Goal: Information Seeking & Learning: Find specific fact

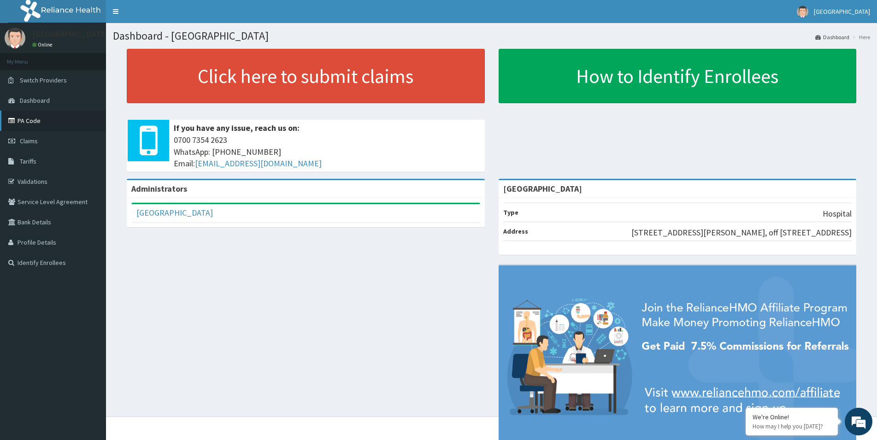
click at [26, 123] on link "PA Code" at bounding box center [53, 121] width 106 height 20
click at [27, 163] on span "Tariffs" at bounding box center [28, 161] width 17 height 8
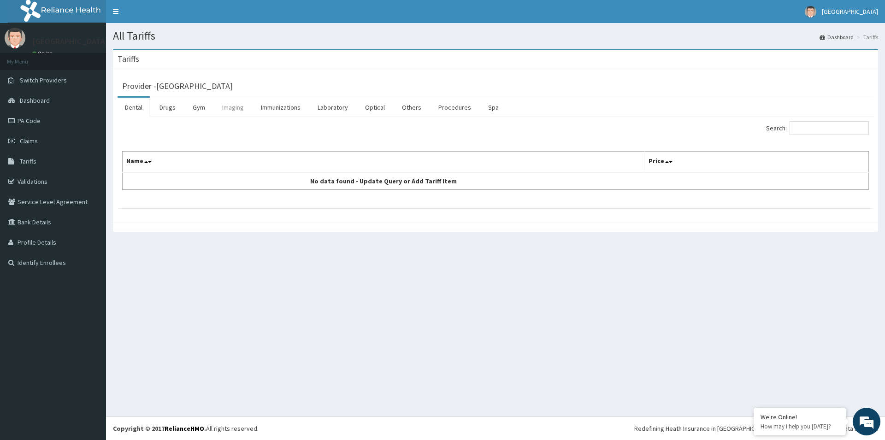
click at [236, 107] on link "Imaging" at bounding box center [233, 107] width 36 height 19
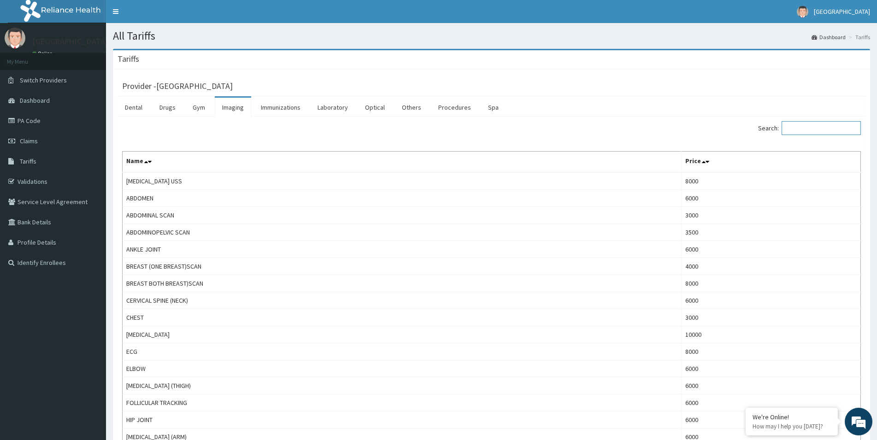
click at [808, 127] on input "Search:" at bounding box center [820, 128] width 79 height 14
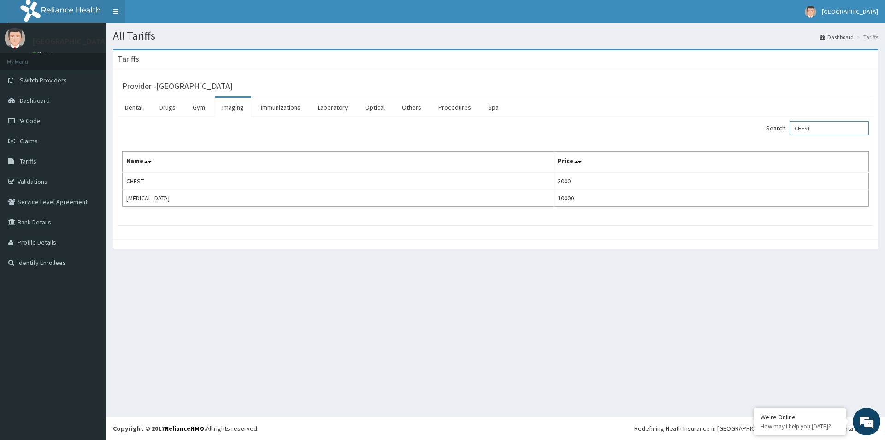
type input "CHEST"
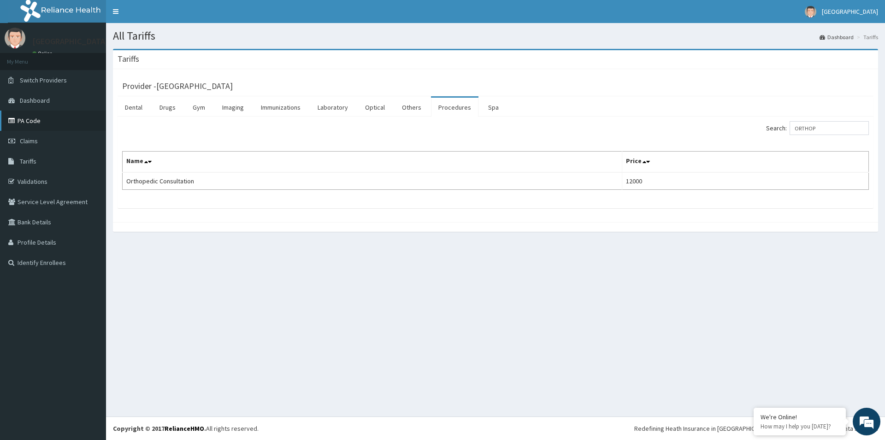
click at [40, 124] on link "PA Code" at bounding box center [53, 121] width 106 height 20
